Goal: Browse casually: Explore the website without a specific task or goal

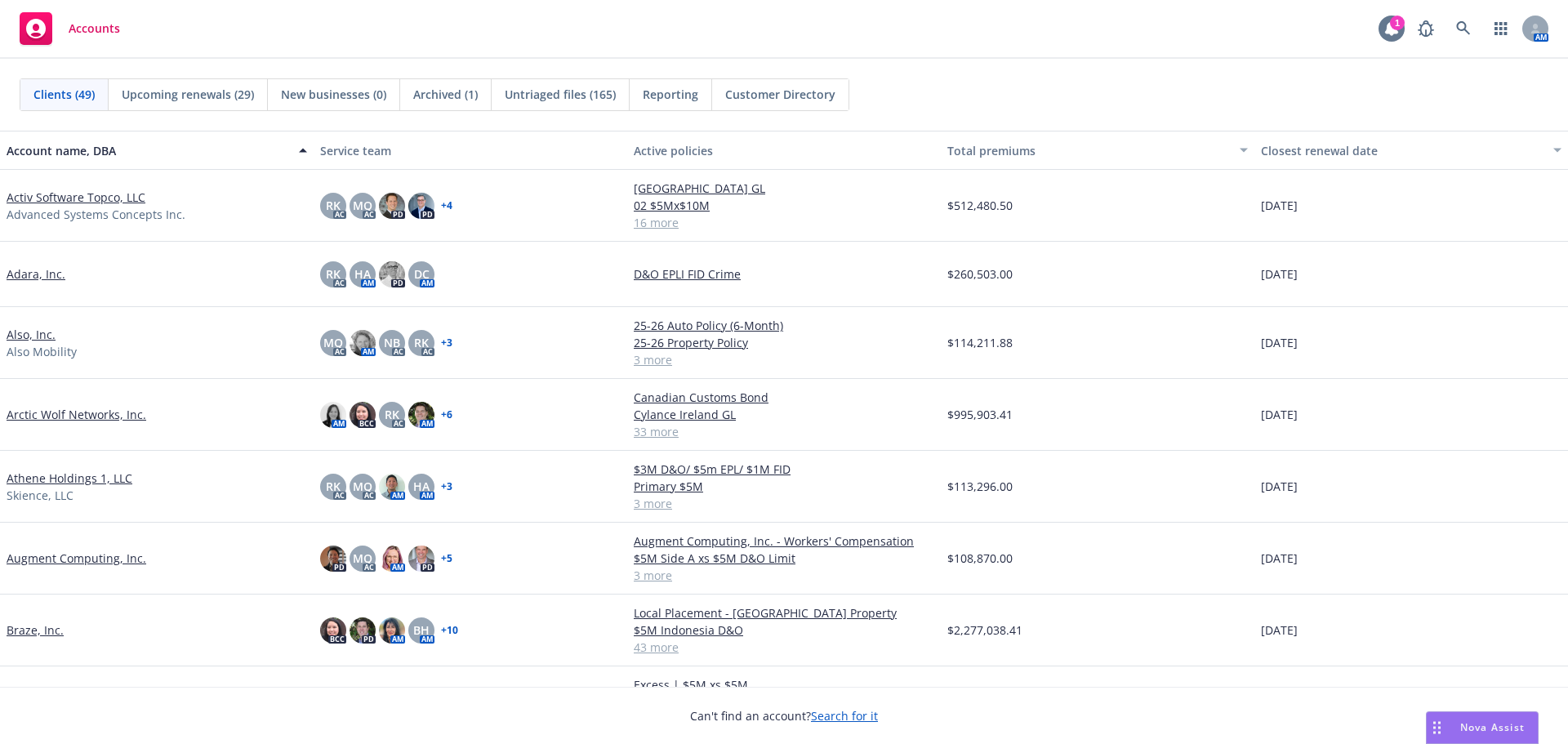
click at [1391, 31] on icon at bounding box center [1391, 29] width 13 height 15
